Goal: Information Seeking & Learning: Understand process/instructions

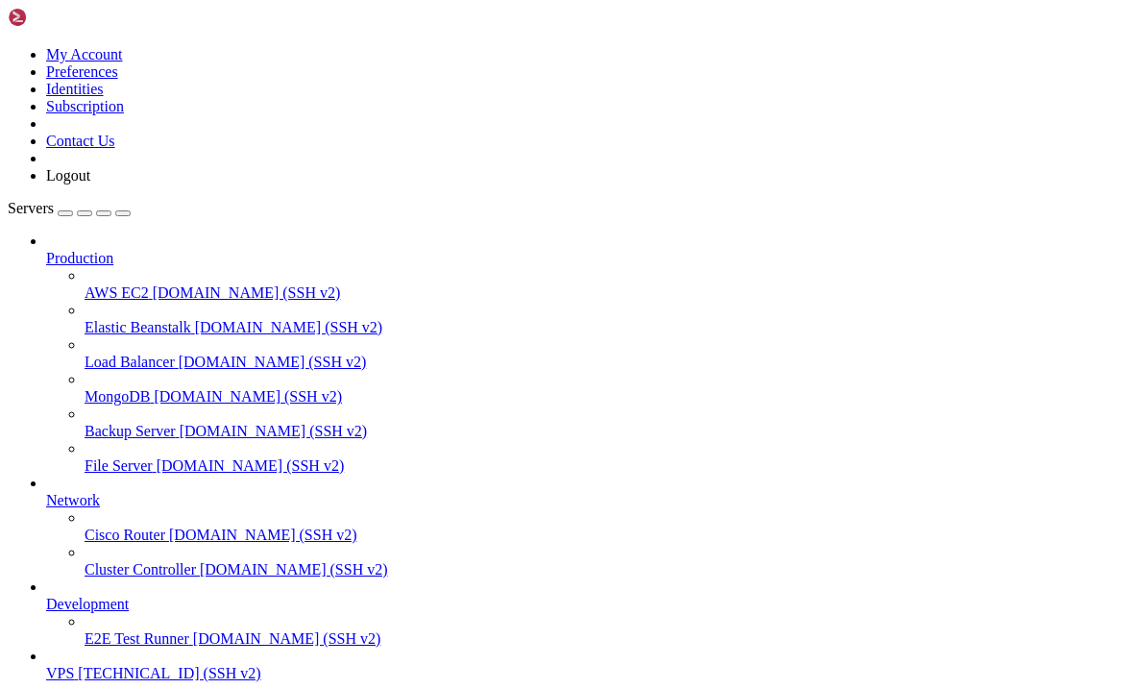
scroll to position [2697, 0]
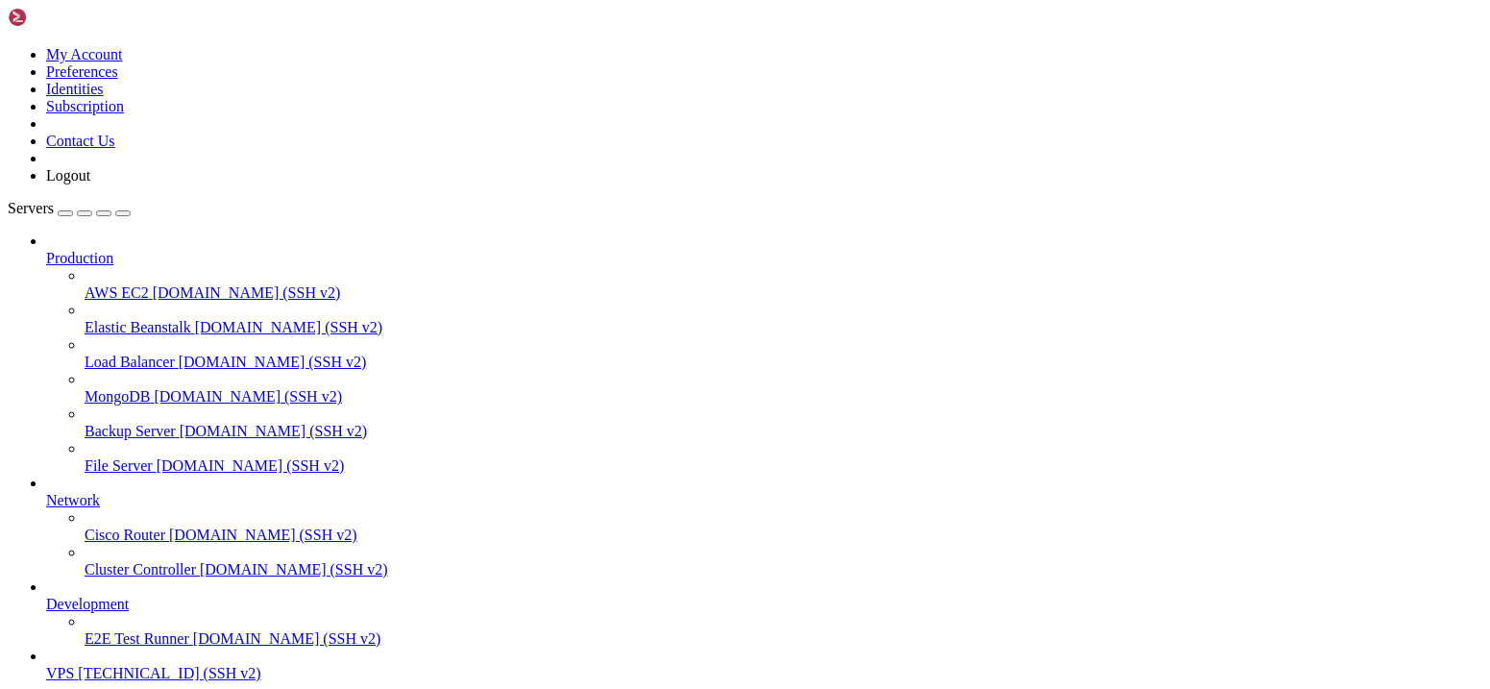
scroll to position [5291, 0]
drag, startPoint x: 1189, startPoint y: 1469, endPoint x: 117, endPoint y: 1490, distance: 1072.2
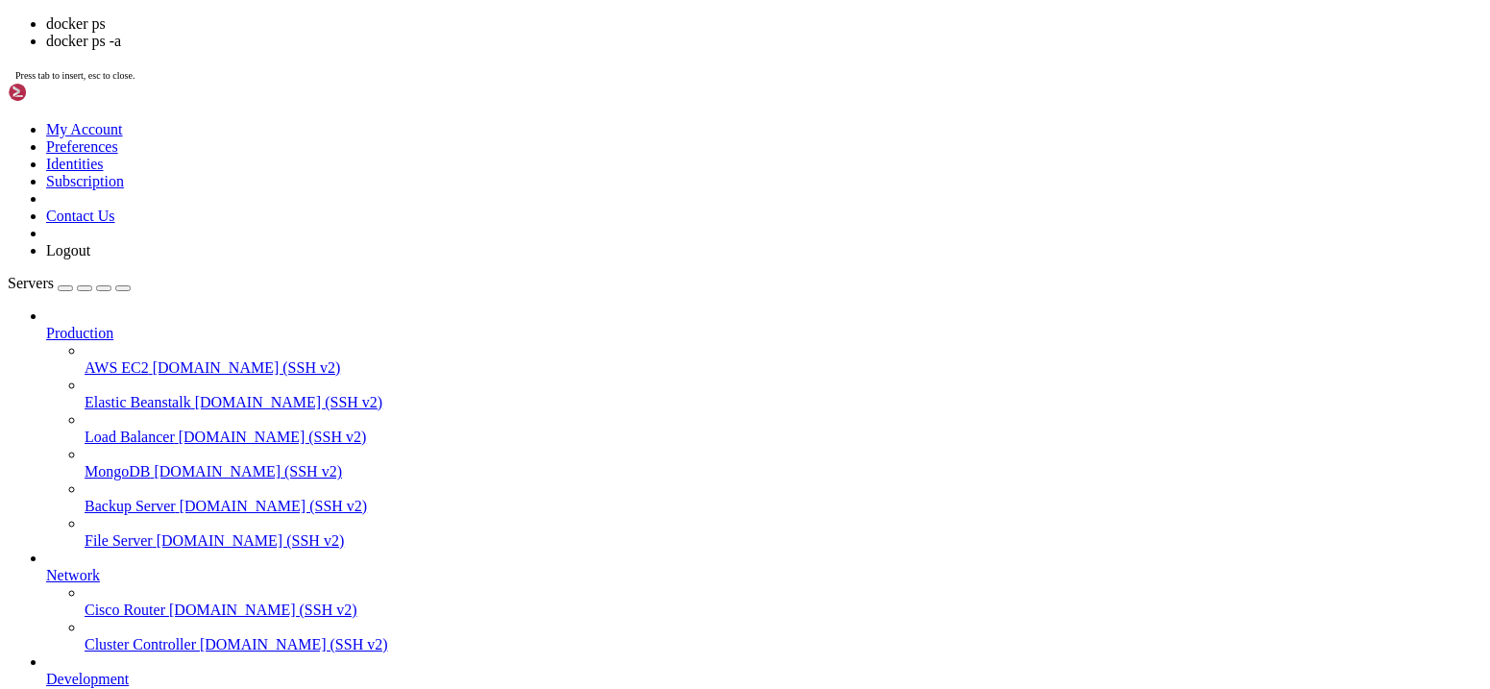
scroll to position [12449, 0]
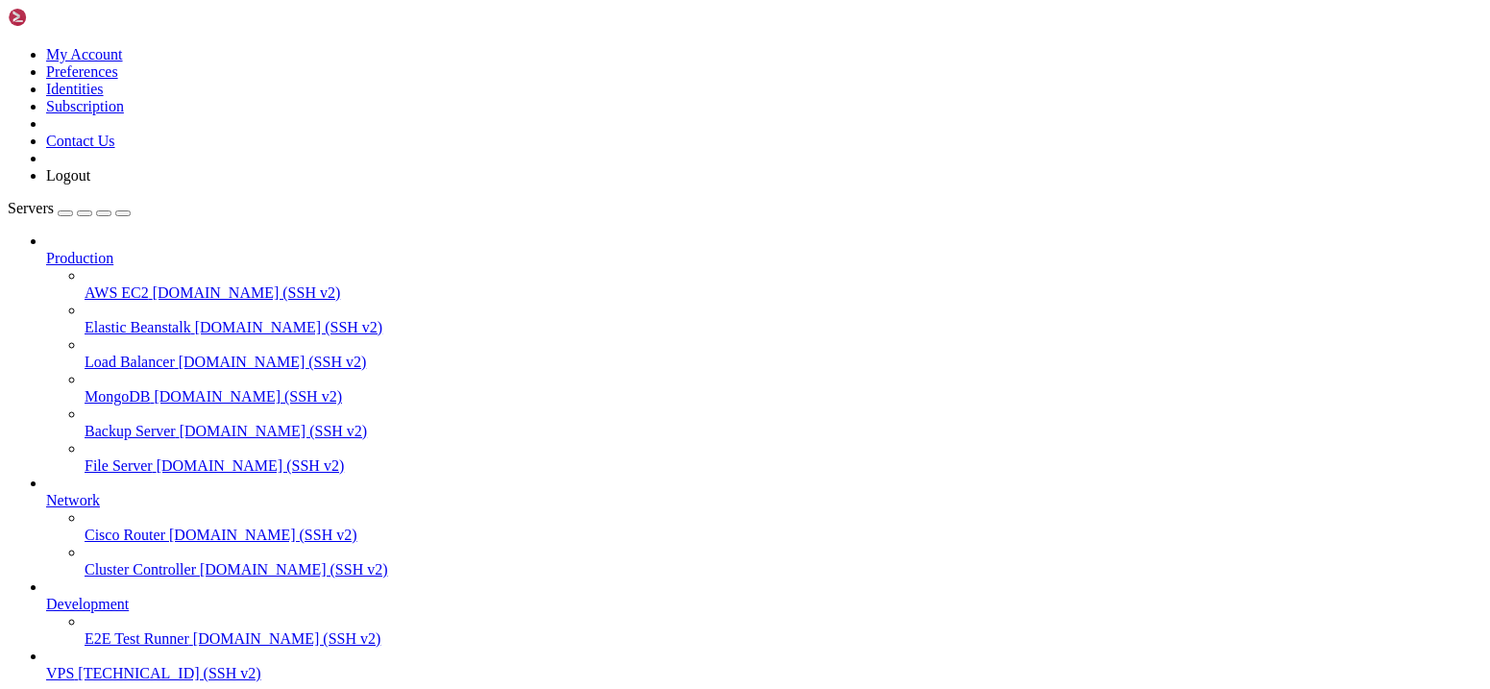
scroll to position [12622, 0]
